Goal: Transaction & Acquisition: Purchase product/service

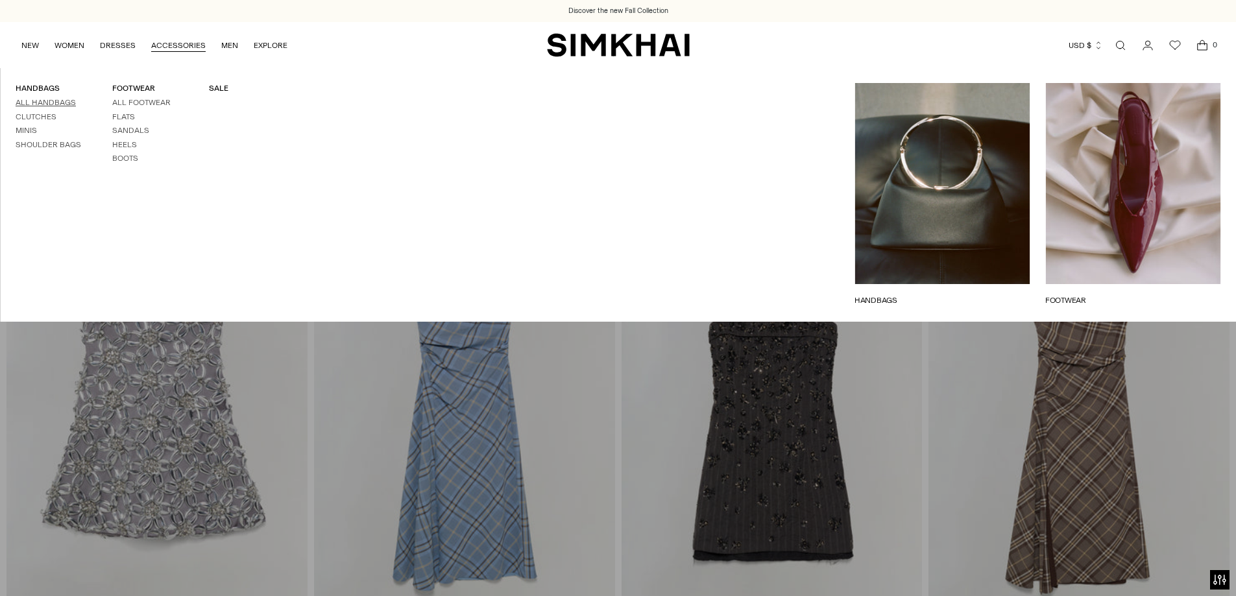
click at [48, 102] on link "All Handbags" at bounding box center [46, 102] width 60 height 9
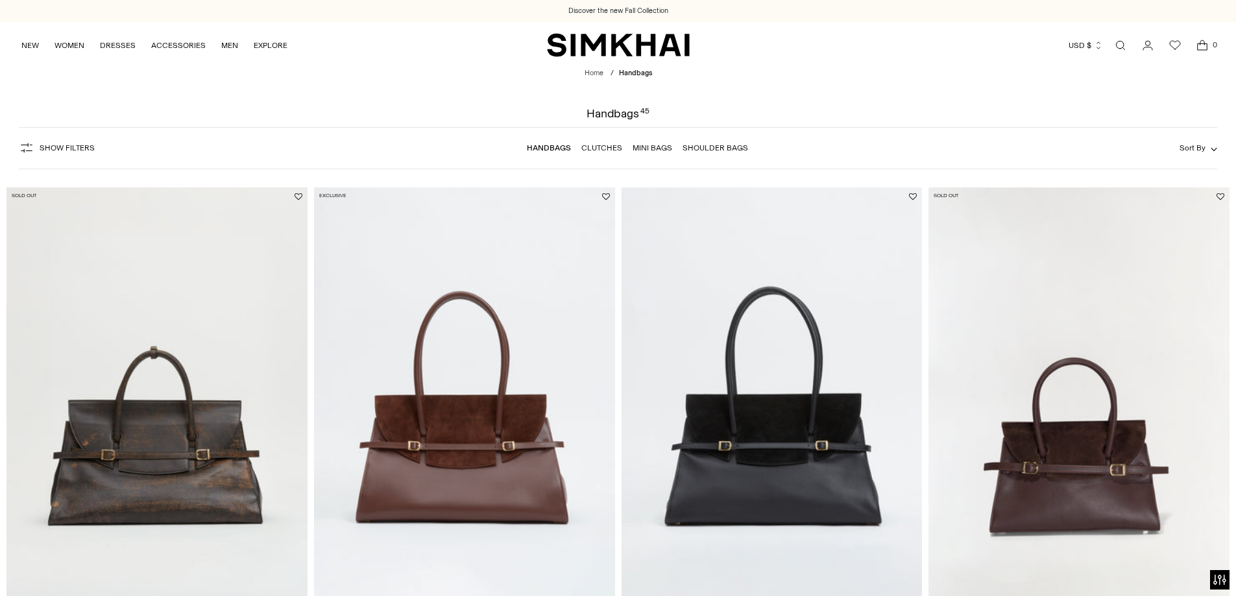
scroll to position [130, 0]
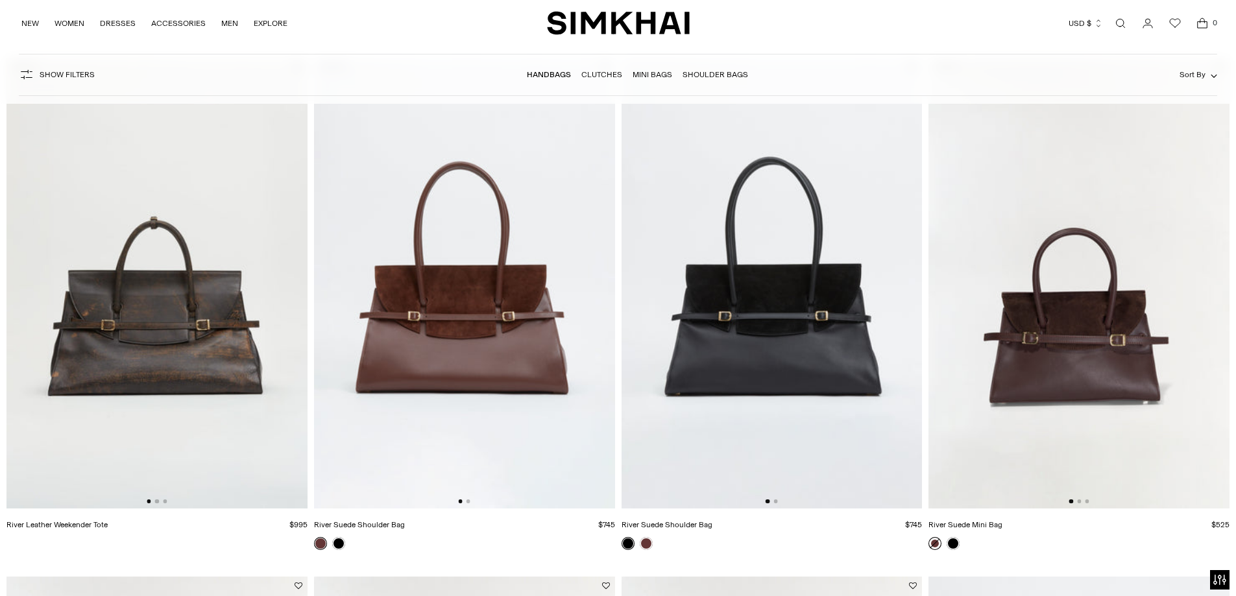
click at [847, 337] on img at bounding box center [771, 283] width 301 height 451
click at [499, 333] on img at bounding box center [464, 283] width 301 height 451
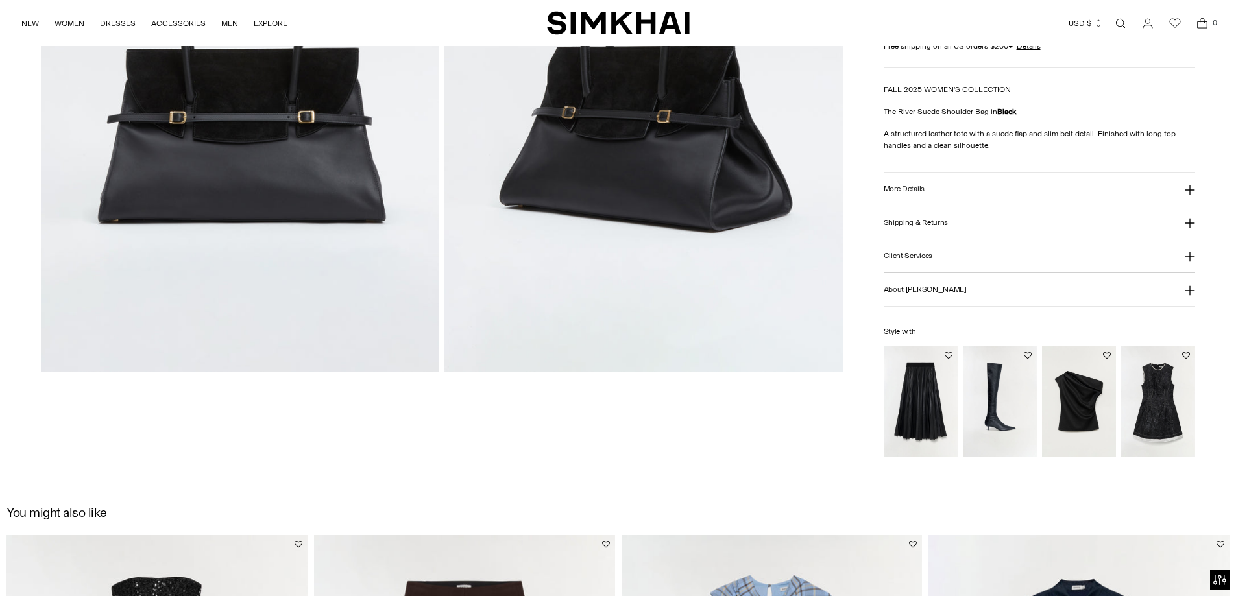
scroll to position [324, 0]
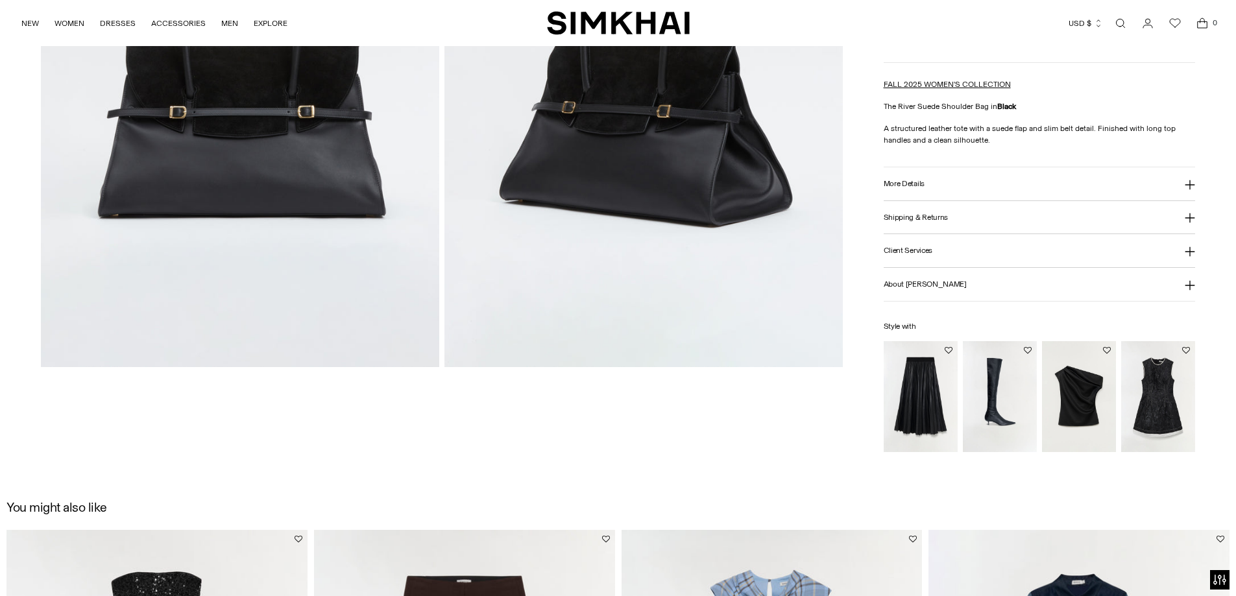
click at [946, 182] on button "More Details" at bounding box center [1039, 183] width 312 height 33
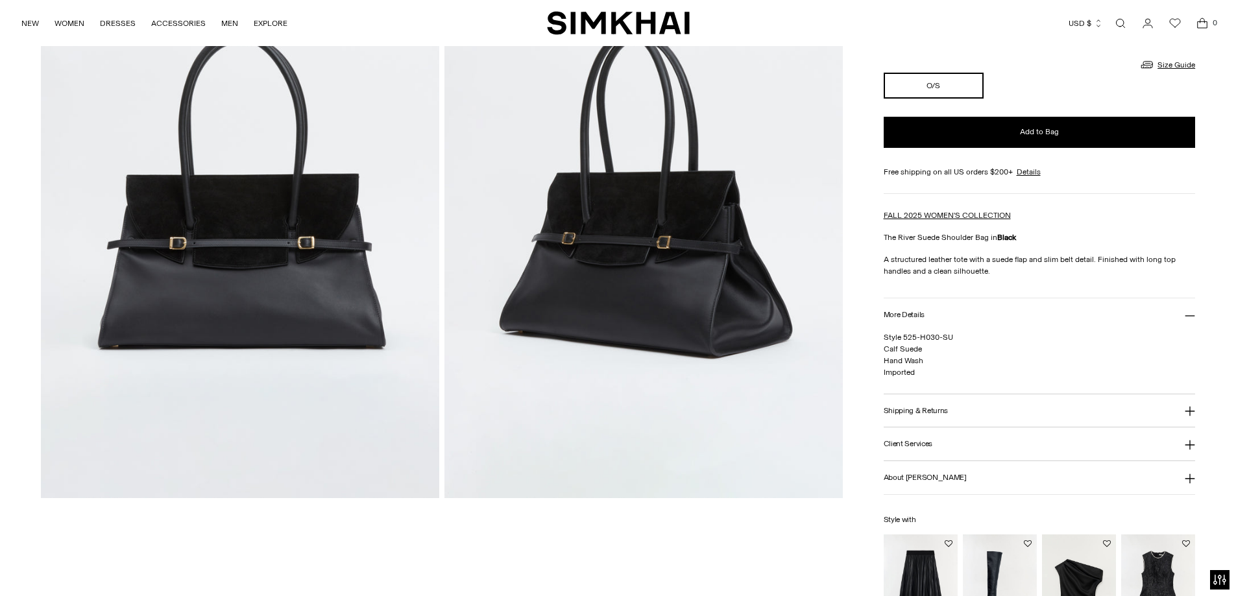
scroll to position [130, 0]
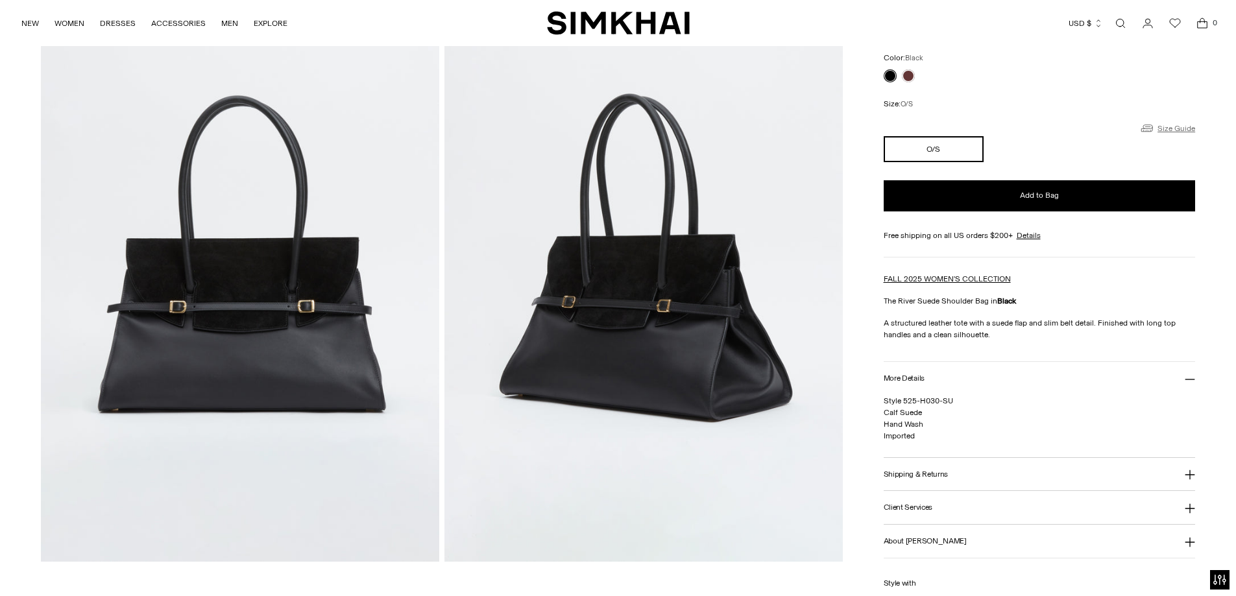
click at [1163, 126] on link "Size Guide" at bounding box center [1167, 128] width 56 height 16
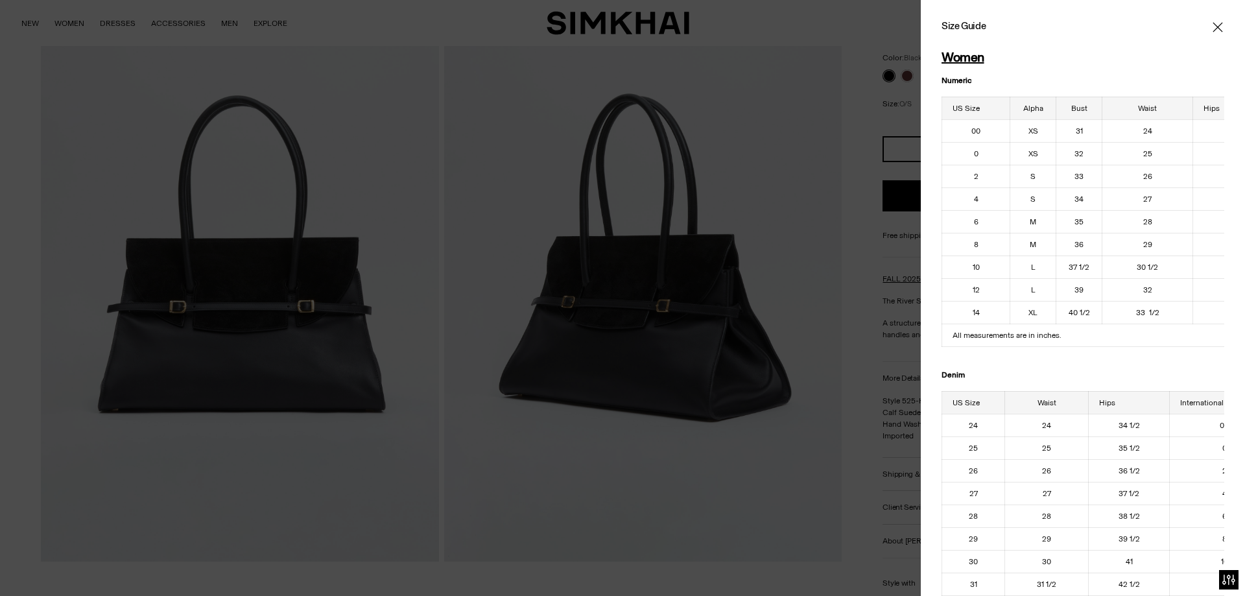
click at [1213, 27] on icon "Close" at bounding box center [1218, 27] width 10 height 13
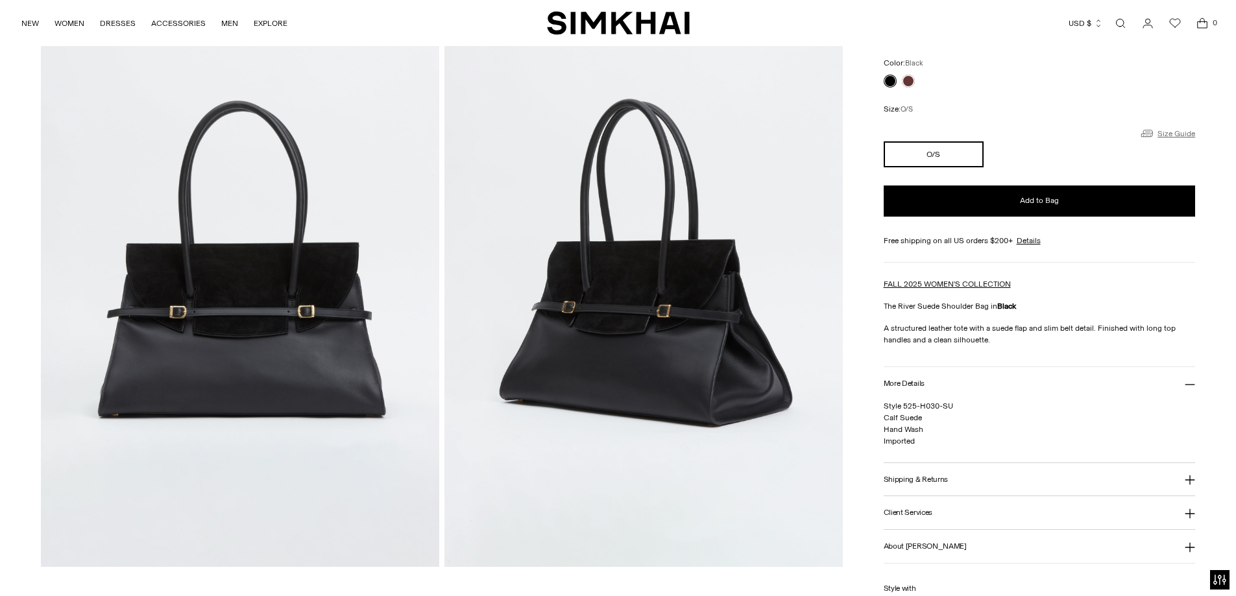
scroll to position [0, 0]
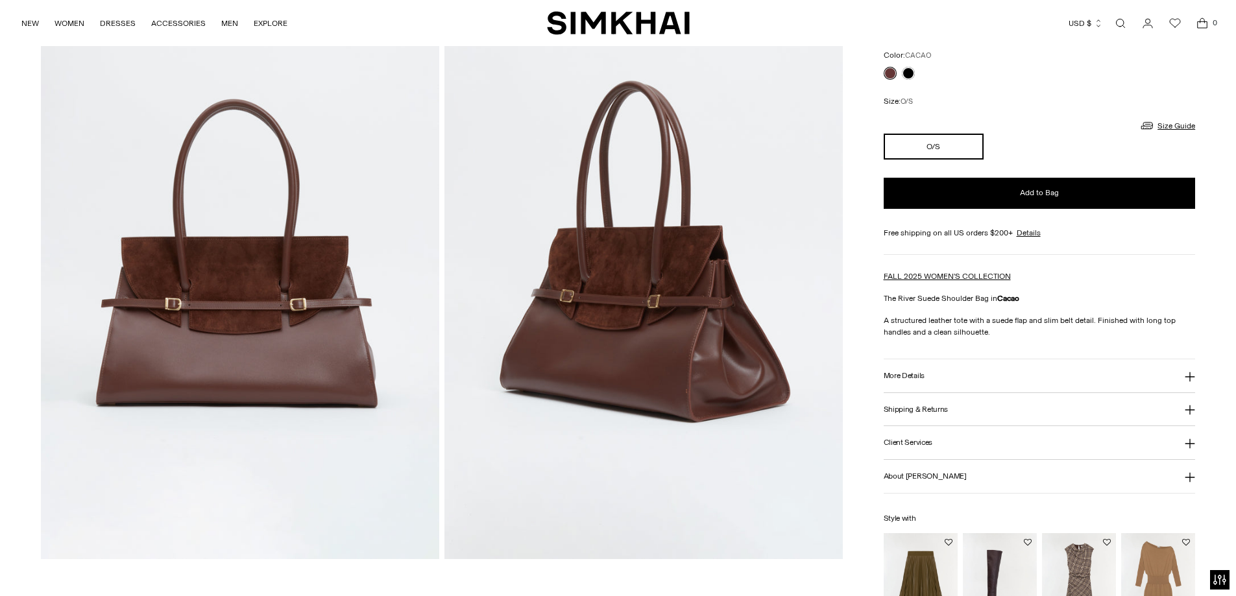
scroll to position [130, 0]
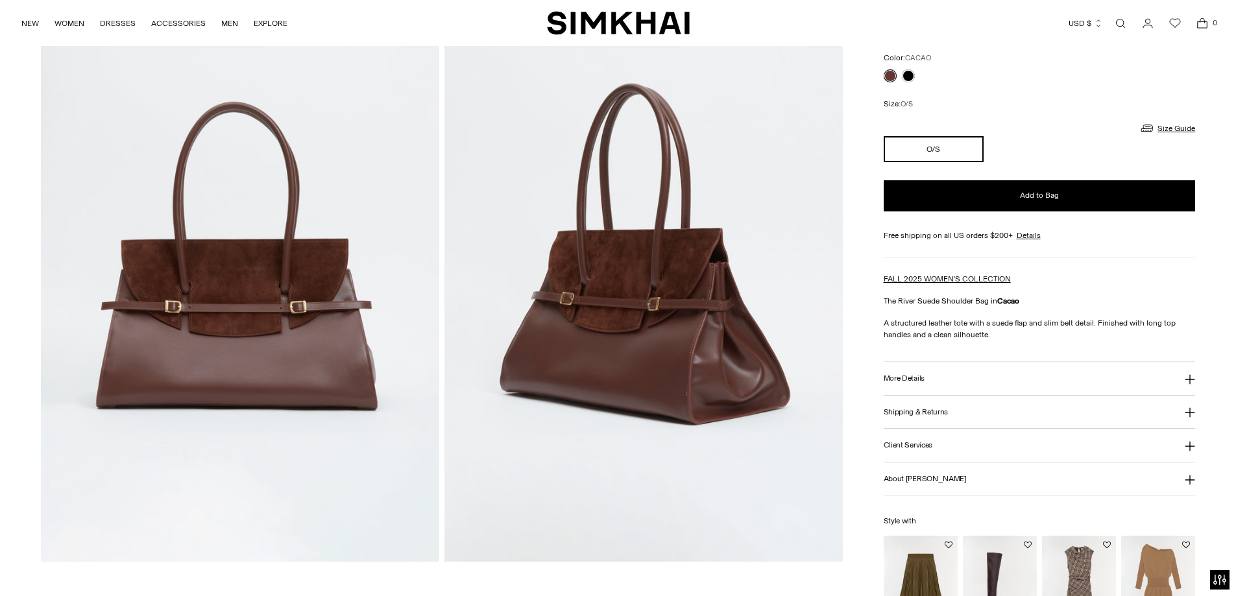
click at [922, 380] on h3 "More Details" at bounding box center [903, 378] width 41 height 8
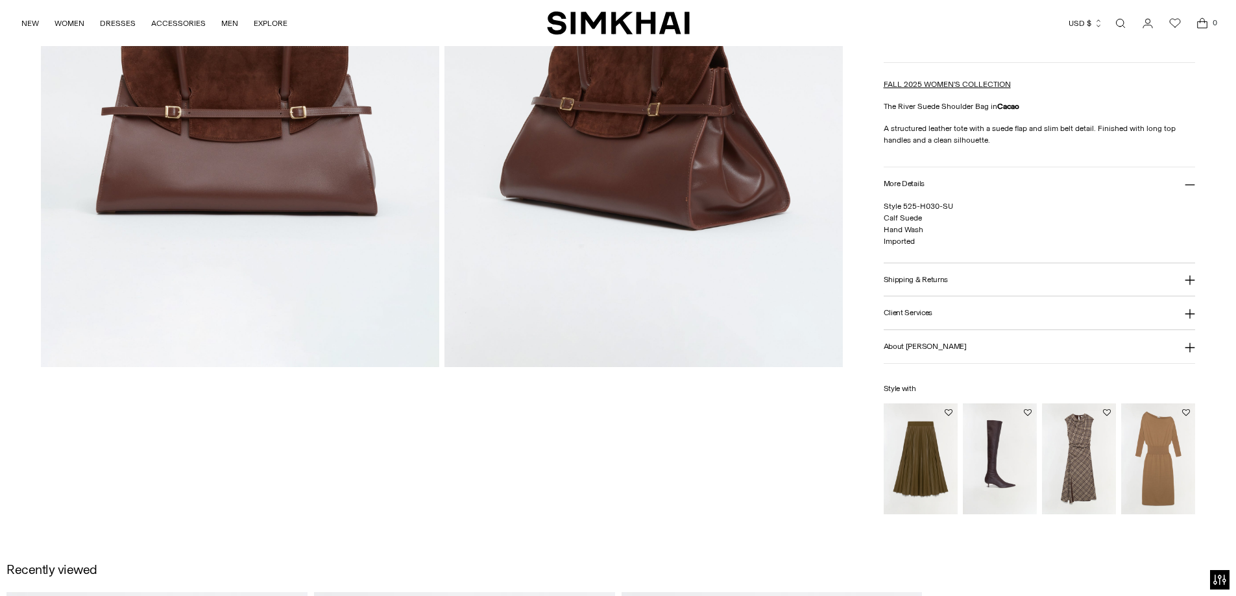
scroll to position [0, 0]
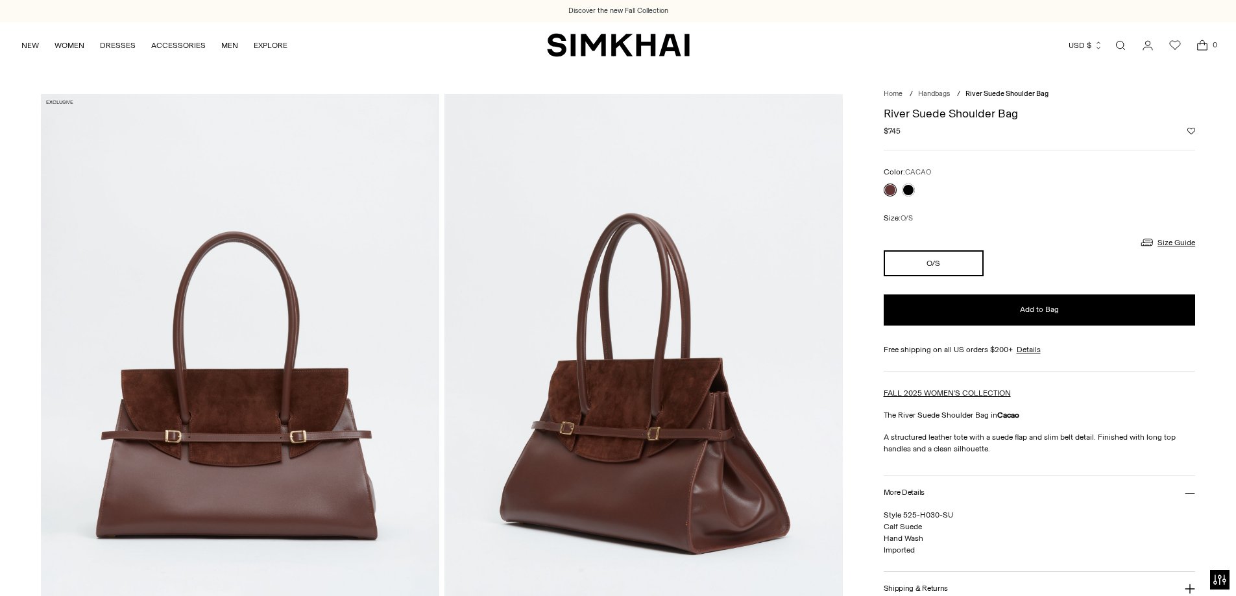
click at [429, 329] on img at bounding box center [240, 392] width 398 height 597
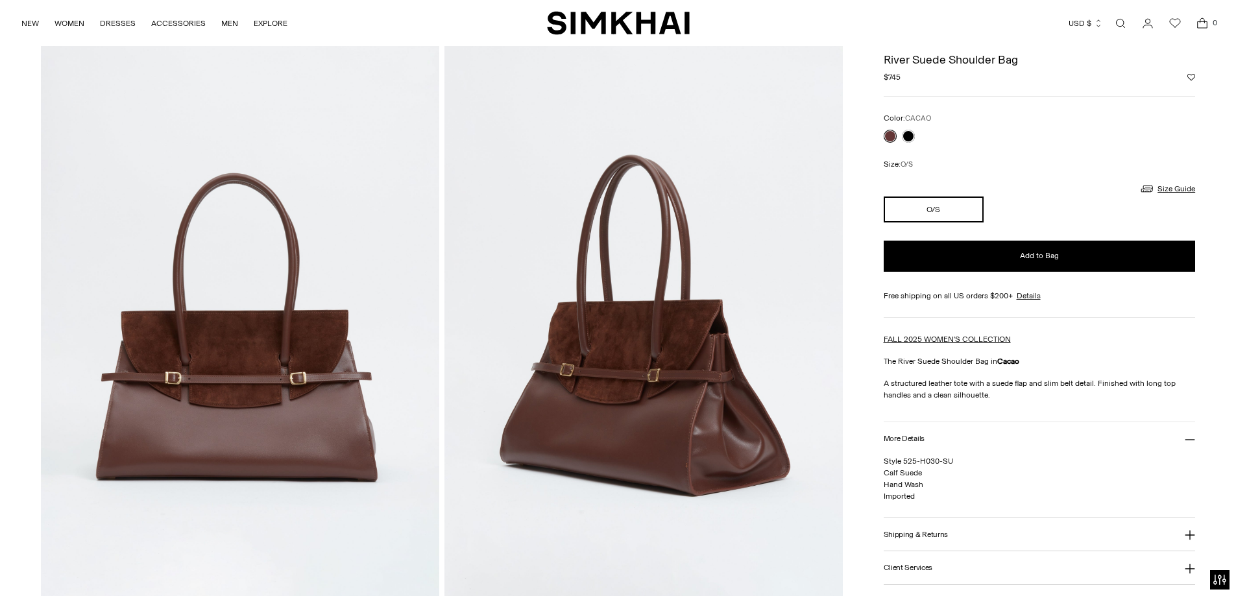
scroll to position [39, 0]
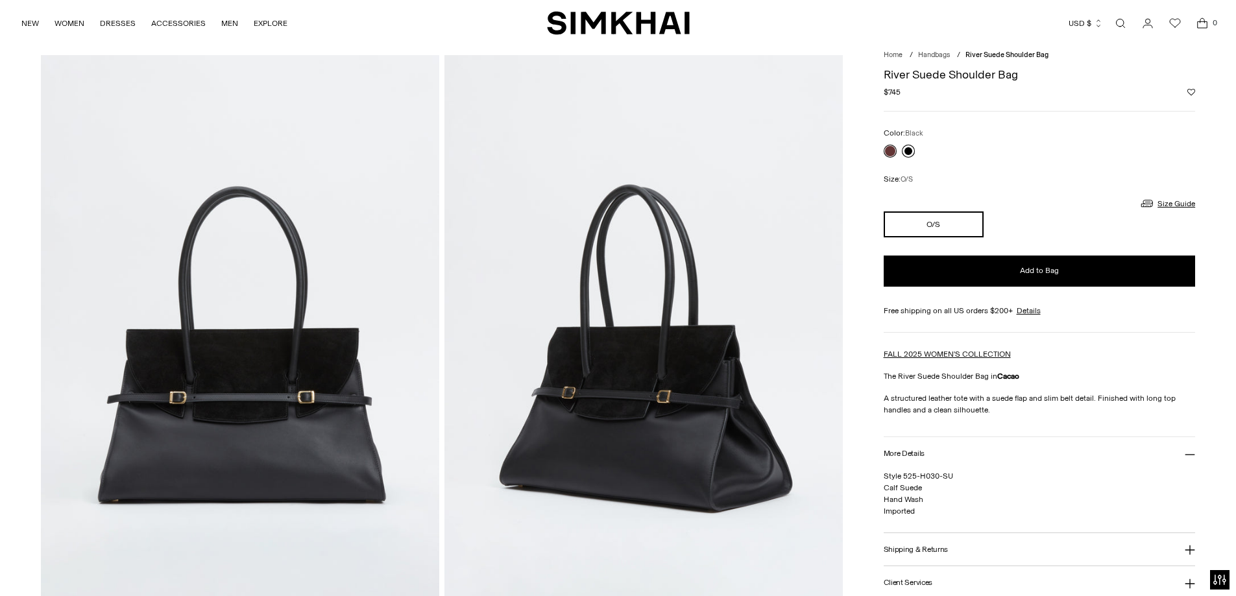
click at [904, 149] on link at bounding box center [908, 151] width 13 height 13
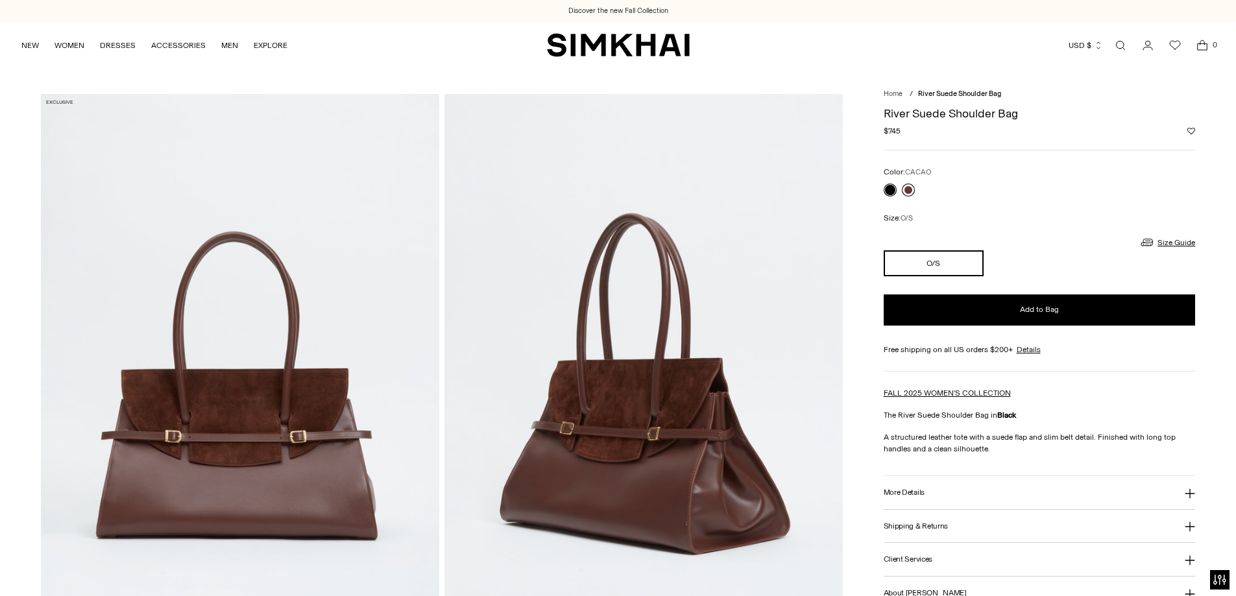
click at [907, 188] on link at bounding box center [908, 190] width 13 height 13
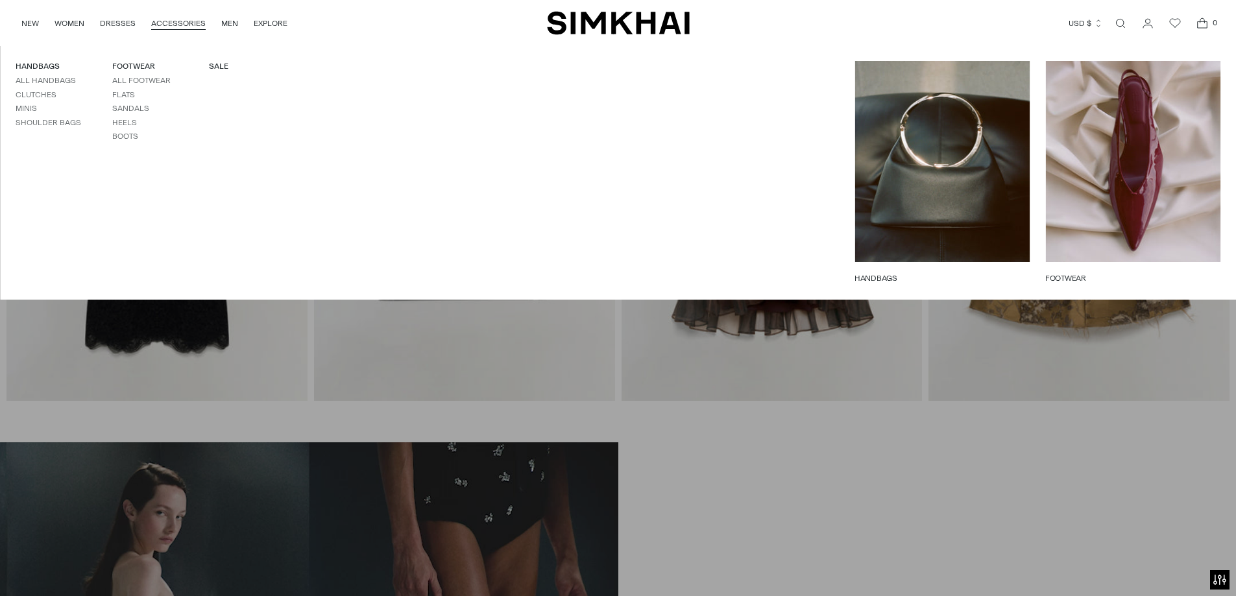
scroll to position [778, 0]
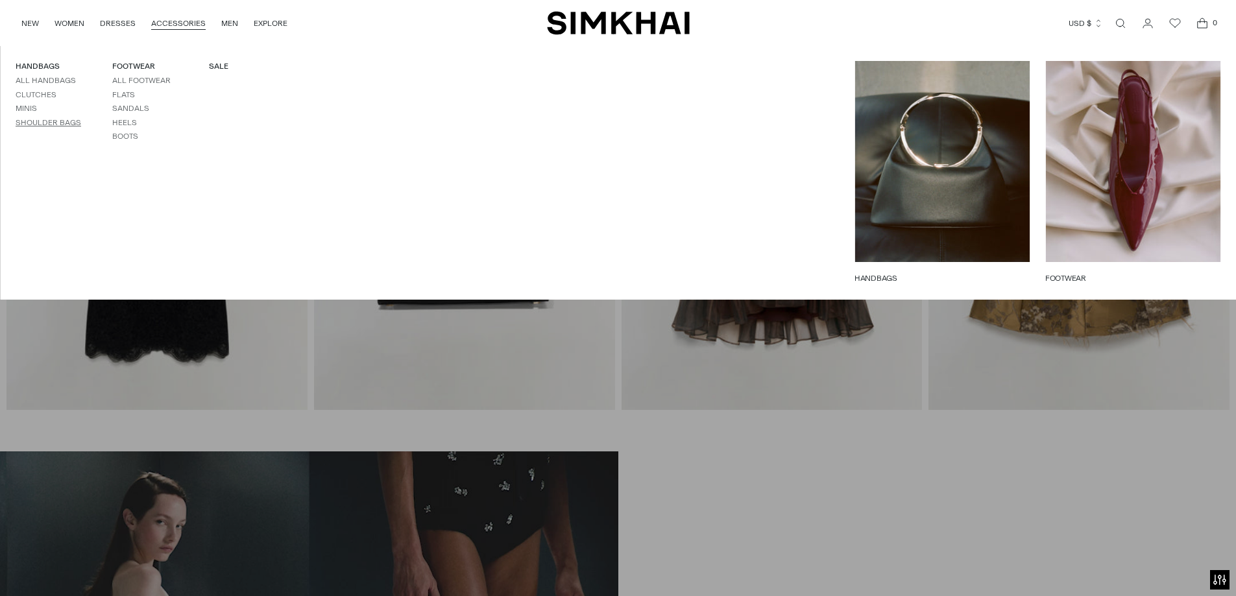
click at [36, 118] on link "Shoulder Bags" at bounding box center [49, 122] width 66 height 9
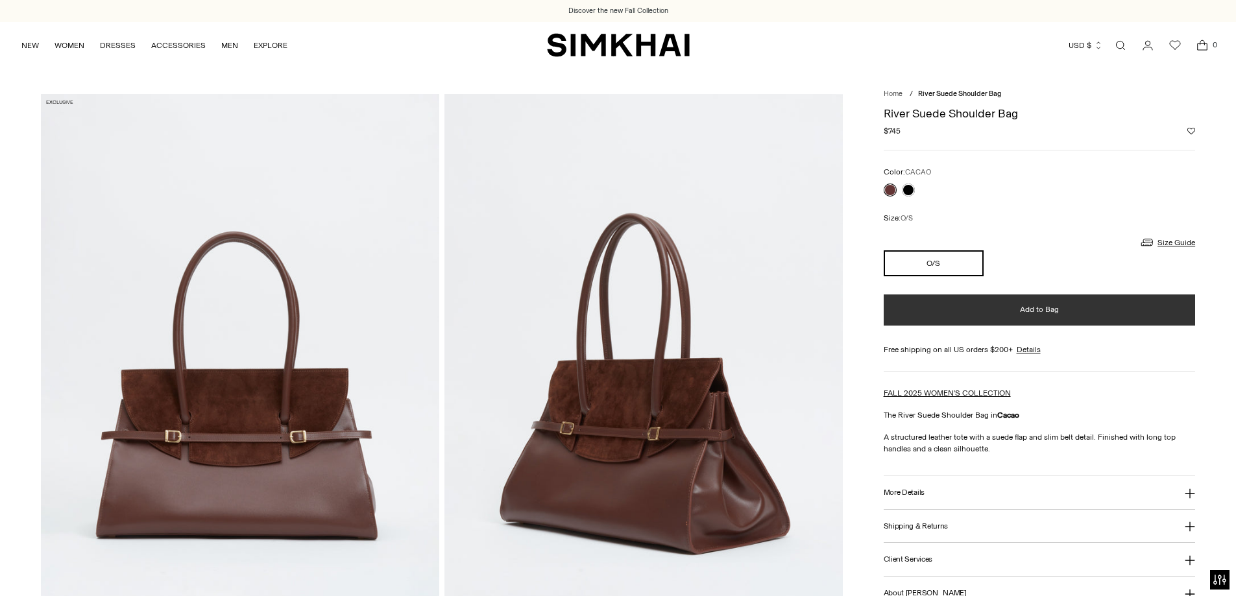
click at [1035, 314] on span "Add to Bag" at bounding box center [1039, 309] width 39 height 11
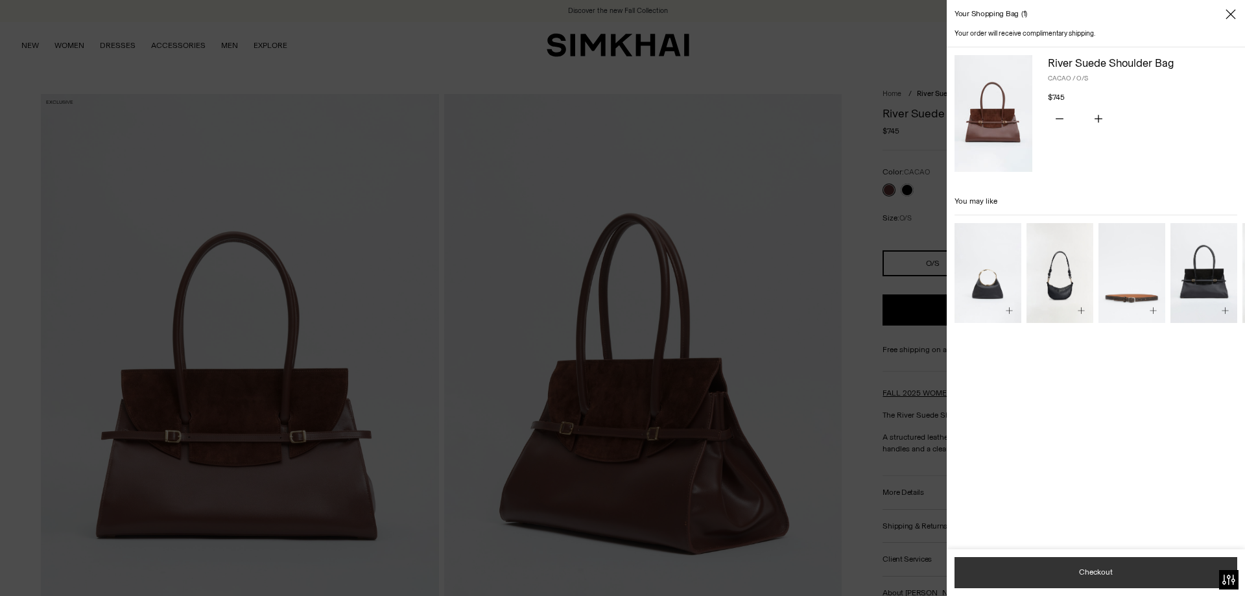
click at [1123, 568] on button "Checkout" at bounding box center [1096, 572] width 283 height 31
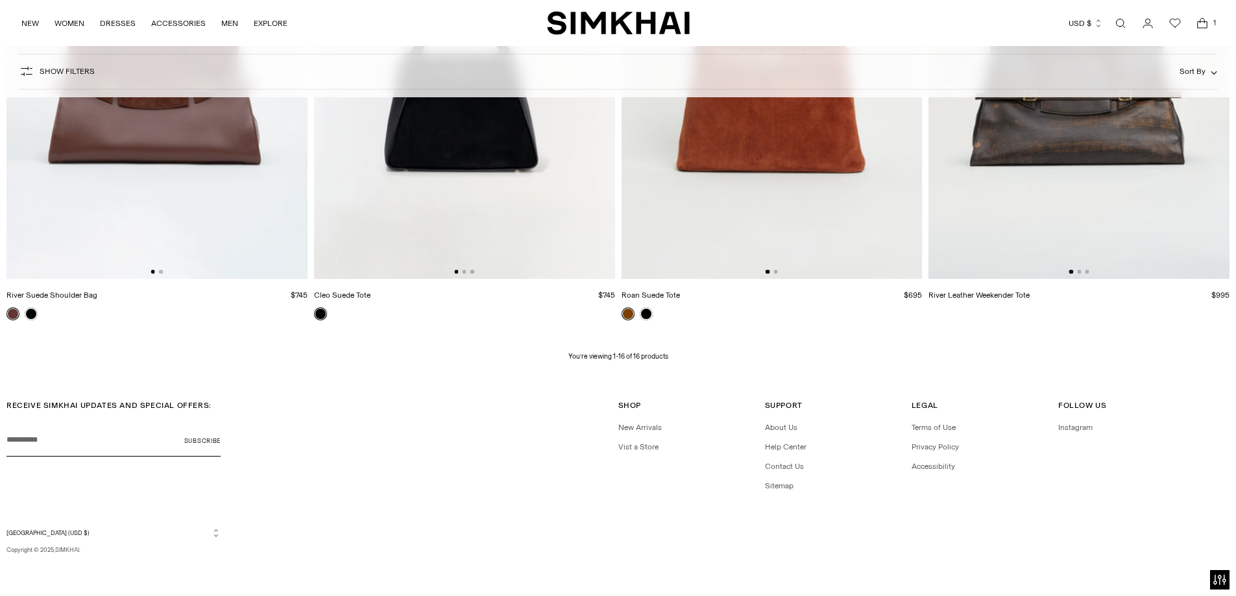
scroll to position [1781, 0]
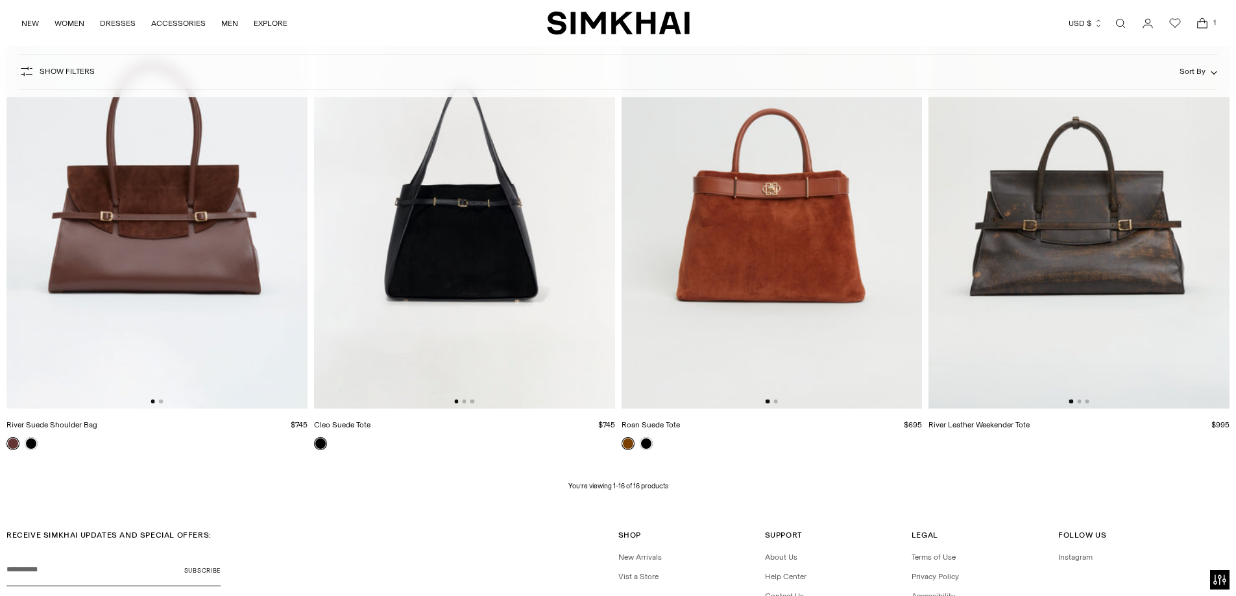
click at [246, 318] on img at bounding box center [156, 183] width 301 height 451
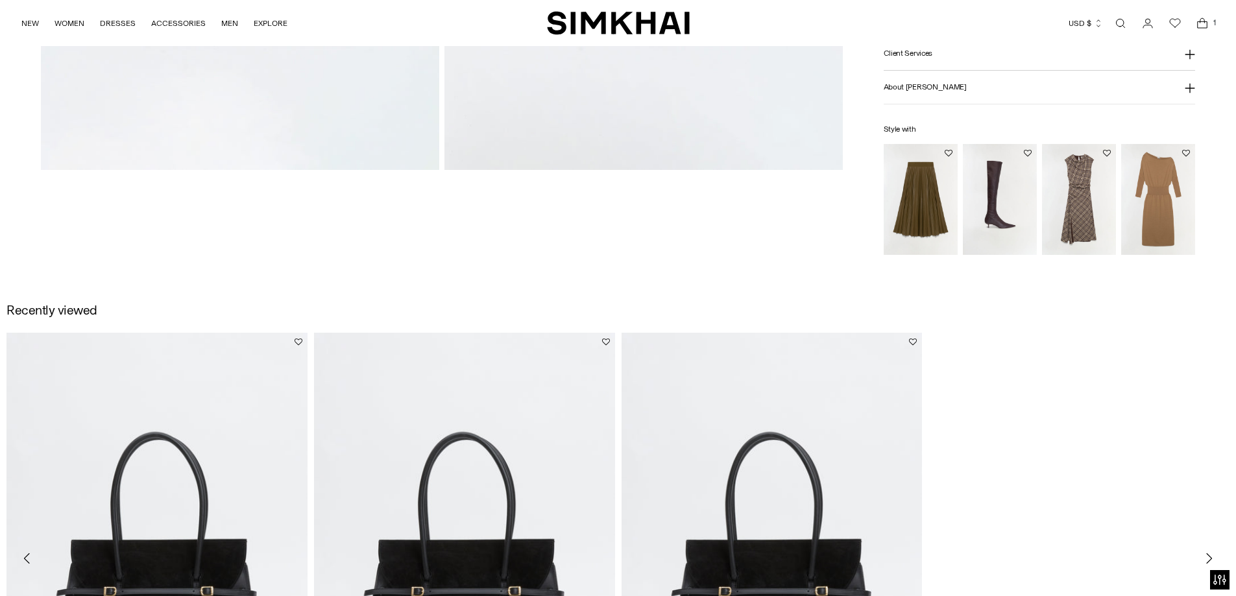
scroll to position [519, 0]
